Goal: Task Accomplishment & Management: Use online tool/utility

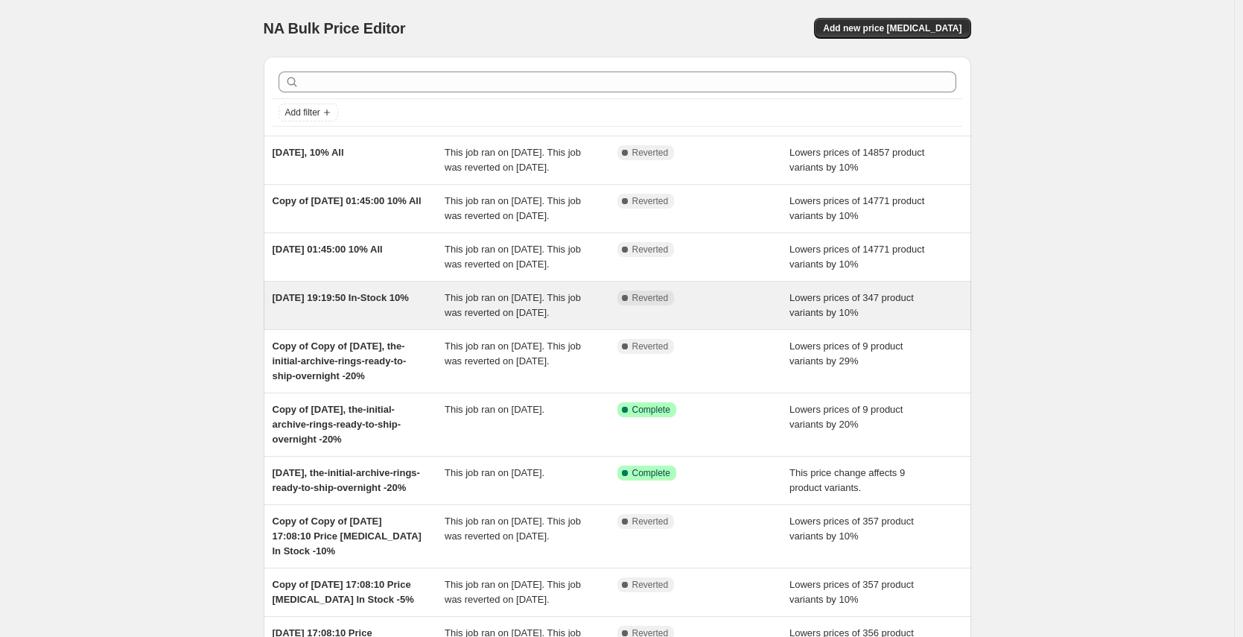
click at [378, 320] on div "[DATE] 19:19:50 In-Stock 10%" at bounding box center [359, 305] width 173 height 30
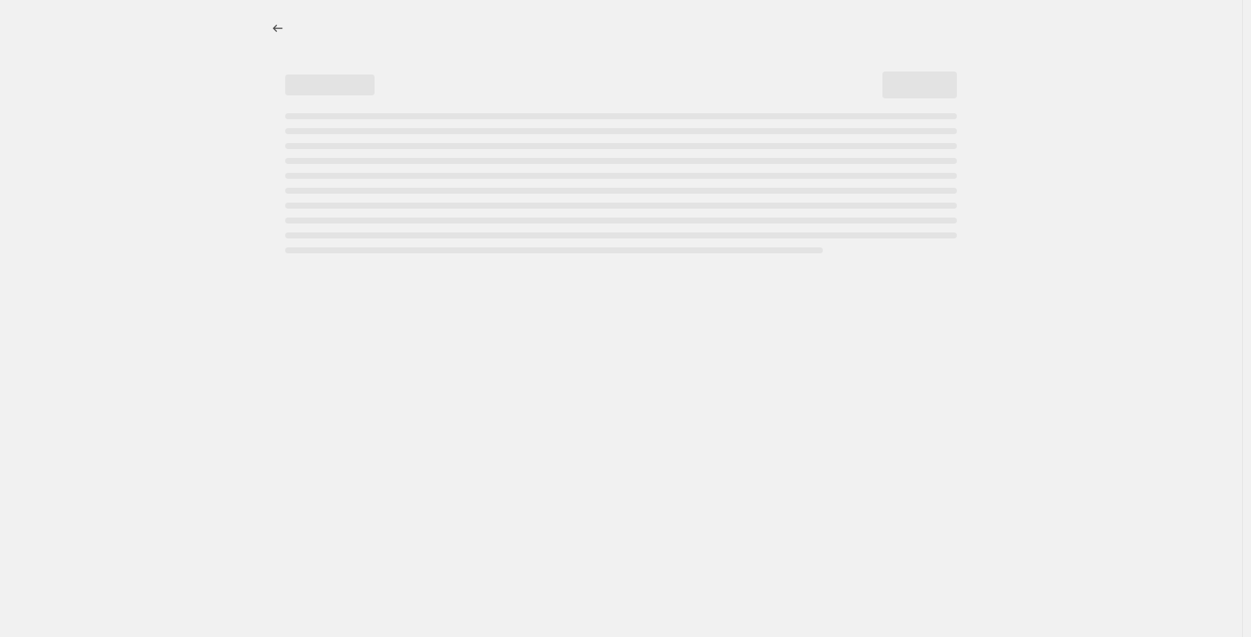
select select "percentage"
select select "collection"
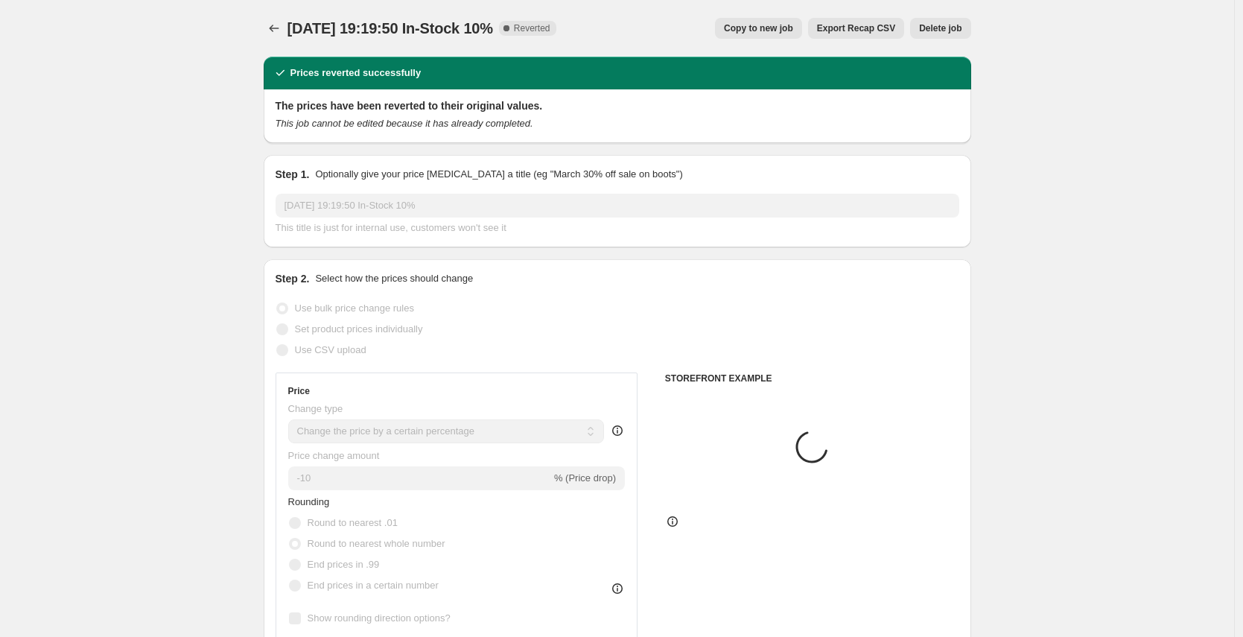
click at [762, 31] on span "Copy to new job" at bounding box center [758, 28] width 69 height 12
select select "percentage"
select select "collection"
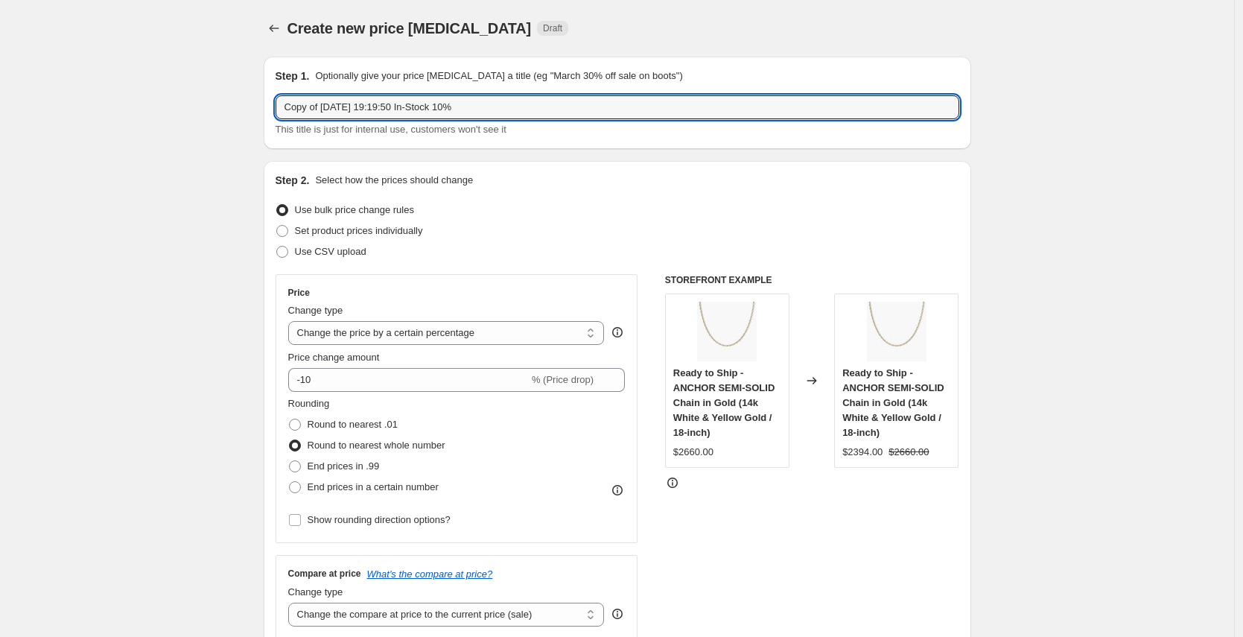
drag, startPoint x: 425, startPoint y: 106, endPoint x: 127, endPoint y: 109, distance: 298.6
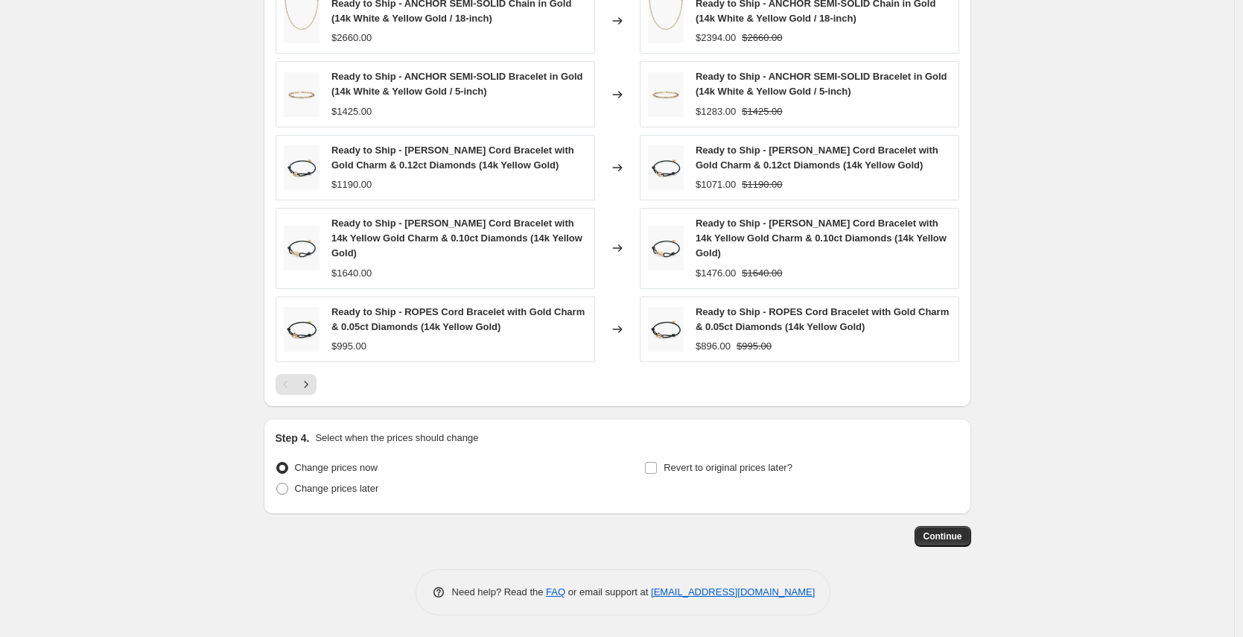
scroll to position [1058, 0]
type input "In-Stock 10%"
click at [656, 468] on input "Revert to original prices later?" at bounding box center [651, 467] width 12 height 12
checkbox input "true"
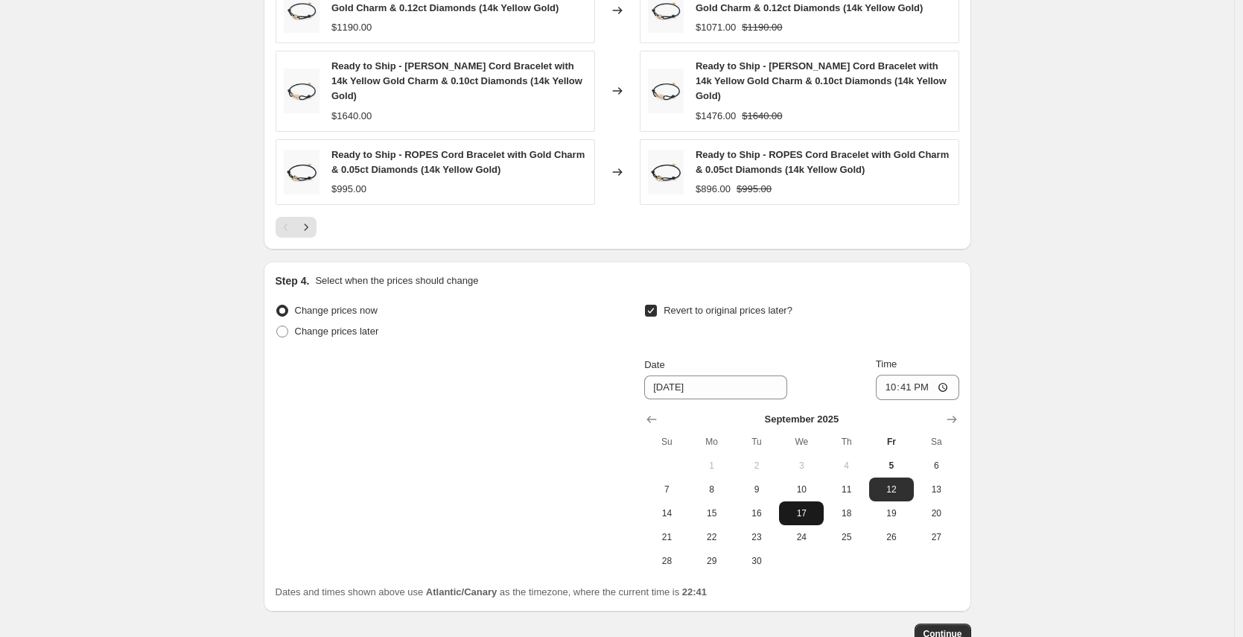
scroll to position [1237, 0]
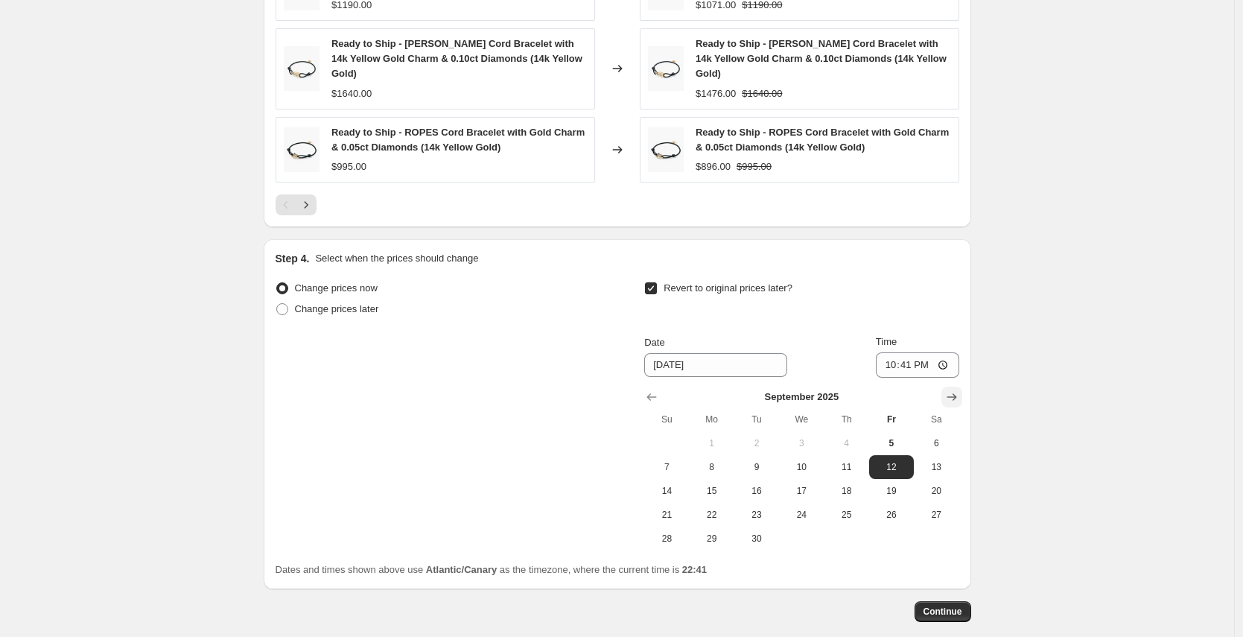
click at [949, 402] on icon "Show next month, October 2025" at bounding box center [951, 396] width 15 height 15
click at [891, 471] on span "10" at bounding box center [891, 467] width 33 height 12
type input "[DATE]"
click at [962, 614] on span "Continue" at bounding box center [942, 611] width 39 height 12
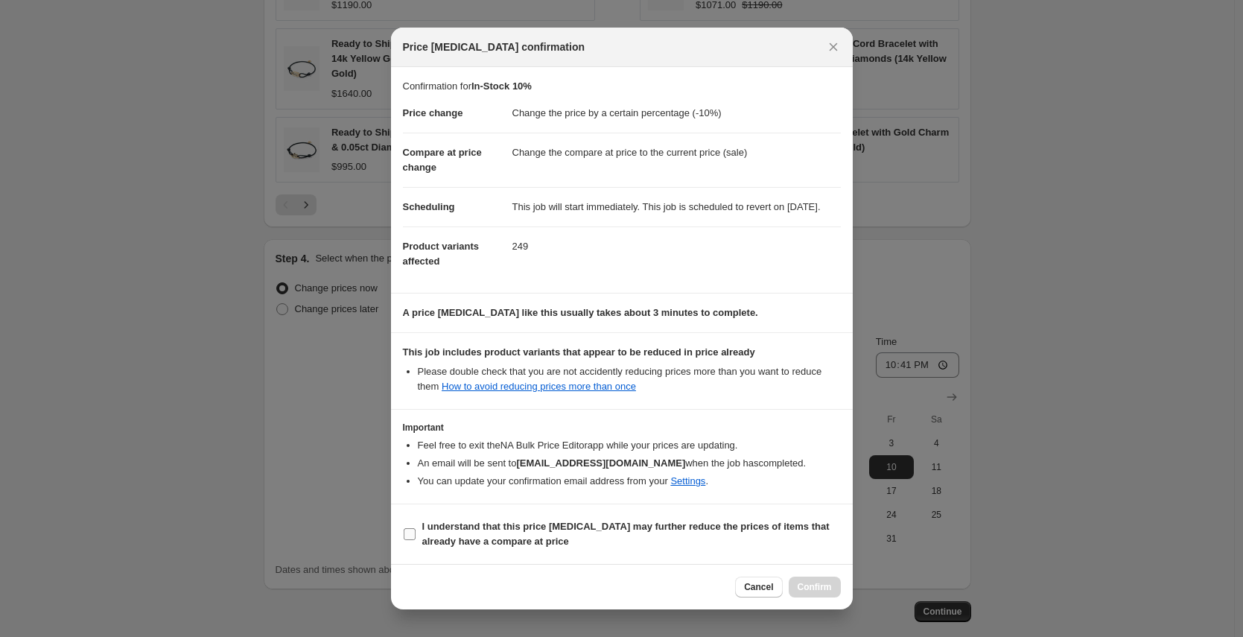
click at [410, 540] on input "I understand that this price [MEDICAL_DATA] may further reduce the prices of it…" at bounding box center [410, 534] width 12 height 12
checkbox input "true"
click at [815, 593] on span "Confirm" at bounding box center [815, 587] width 34 height 12
